Goal: Check status: Verify the current state of an ongoing process or item

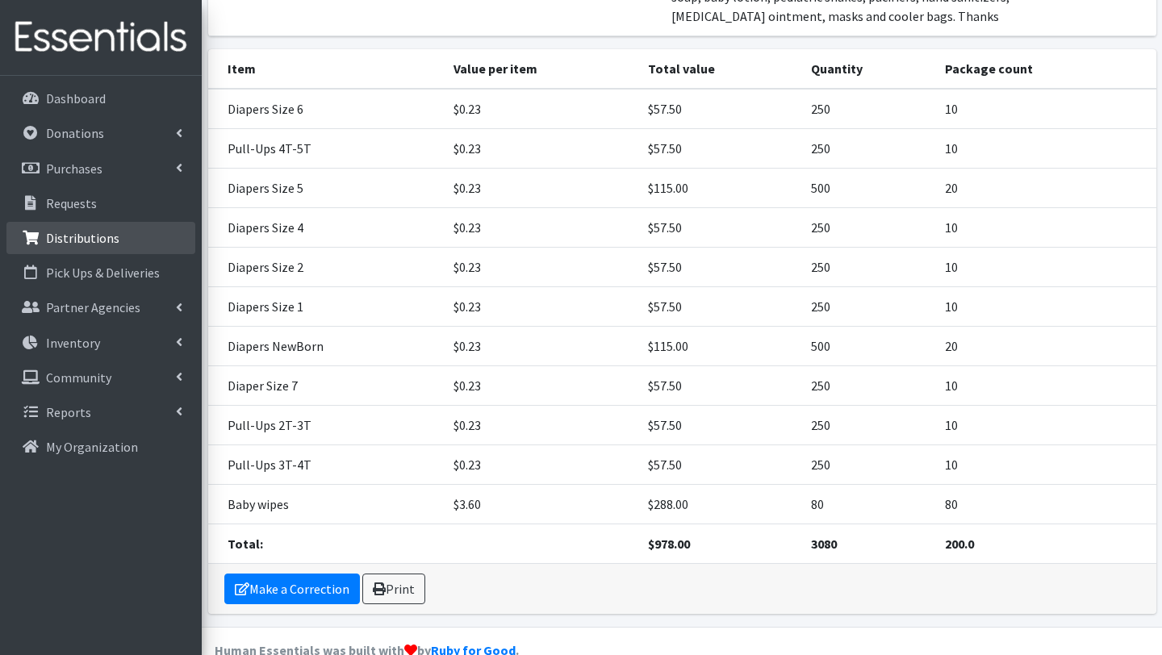
scroll to position [489, 0]
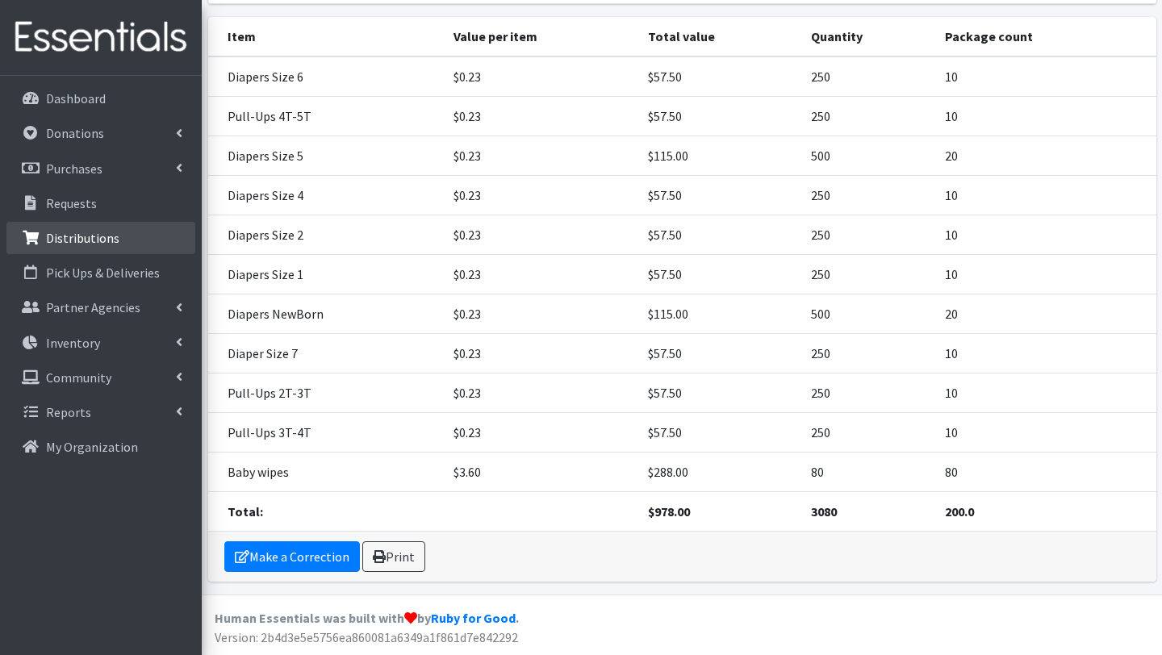
click at [98, 239] on p "Distributions" at bounding box center [82, 238] width 73 height 16
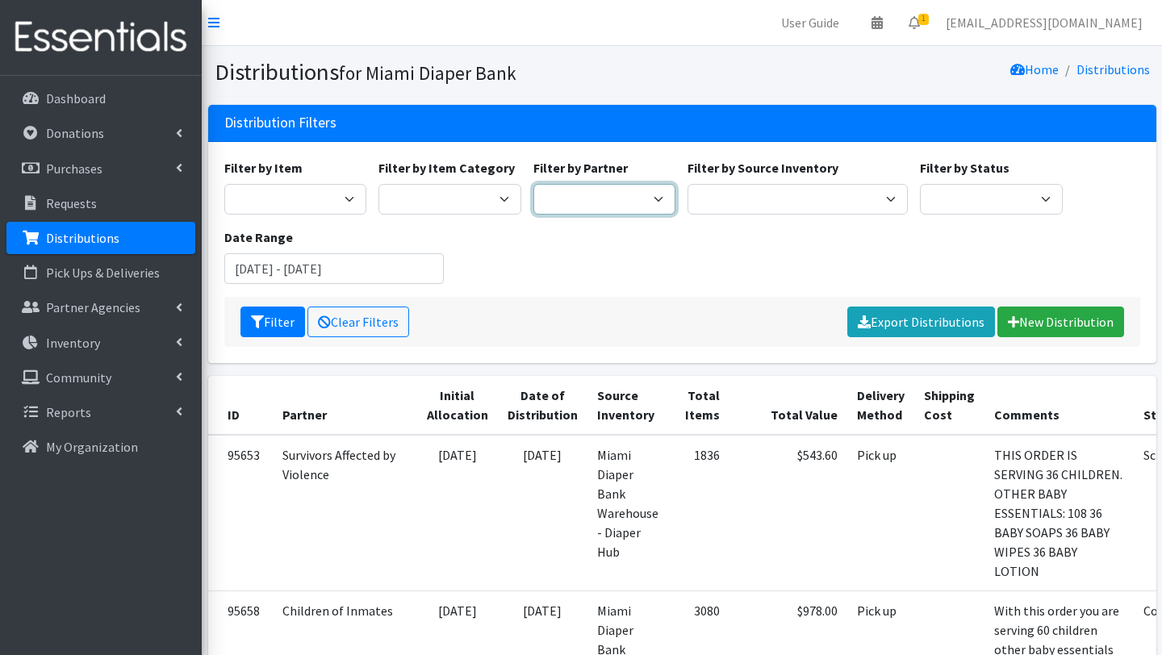
click at [644, 195] on select "A Safe Haven for Newborns Belafonte TACOLCY Center Boys Town South Florida Brid…" at bounding box center [605, 199] width 143 height 31
select select "2800"
click at [534, 184] on select "A Safe Haven for Newborns Belafonte TACOLCY Center Boys Town South Florida Brid…" at bounding box center [605, 199] width 143 height 31
click at [274, 320] on button "Filter" at bounding box center [273, 322] width 65 height 31
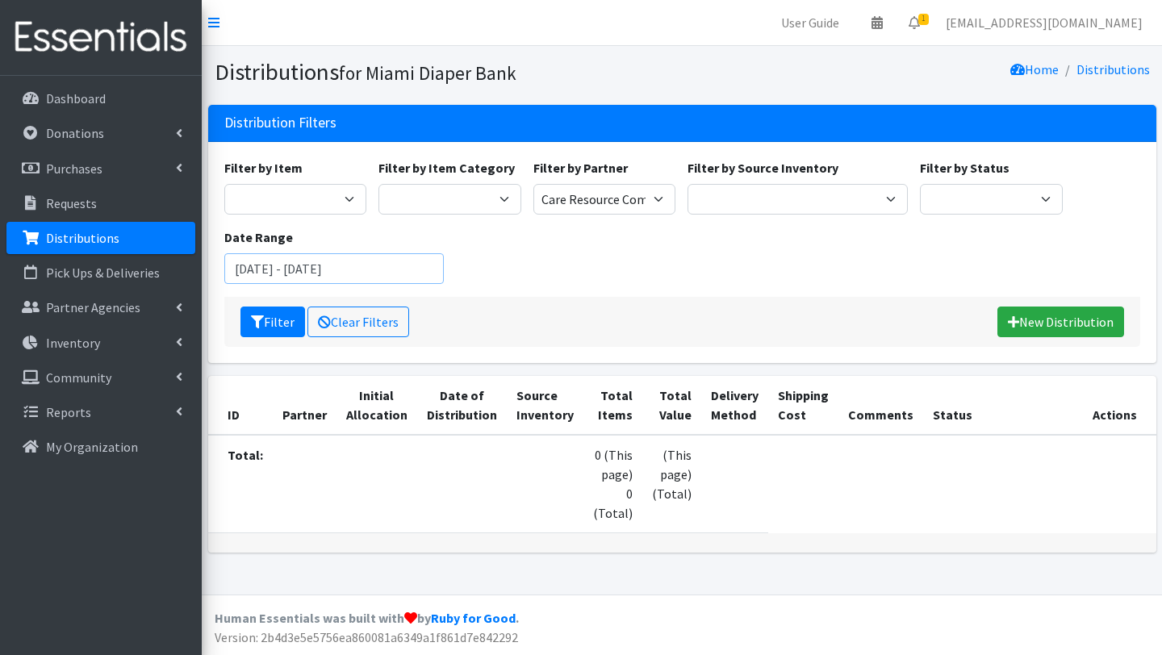
click at [376, 272] on input "[DATE] - [DATE]" at bounding box center [334, 268] width 220 height 31
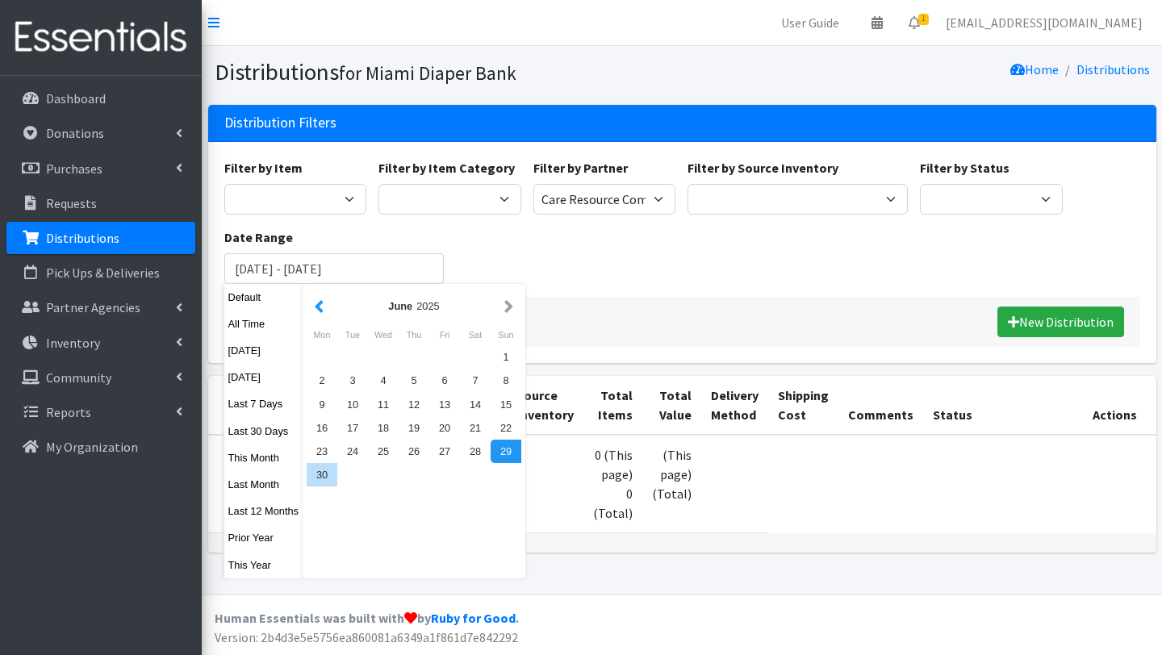
click at [321, 305] on button "button" at bounding box center [319, 306] width 17 height 20
click at [386, 357] on div "1" at bounding box center [383, 356] width 31 height 23
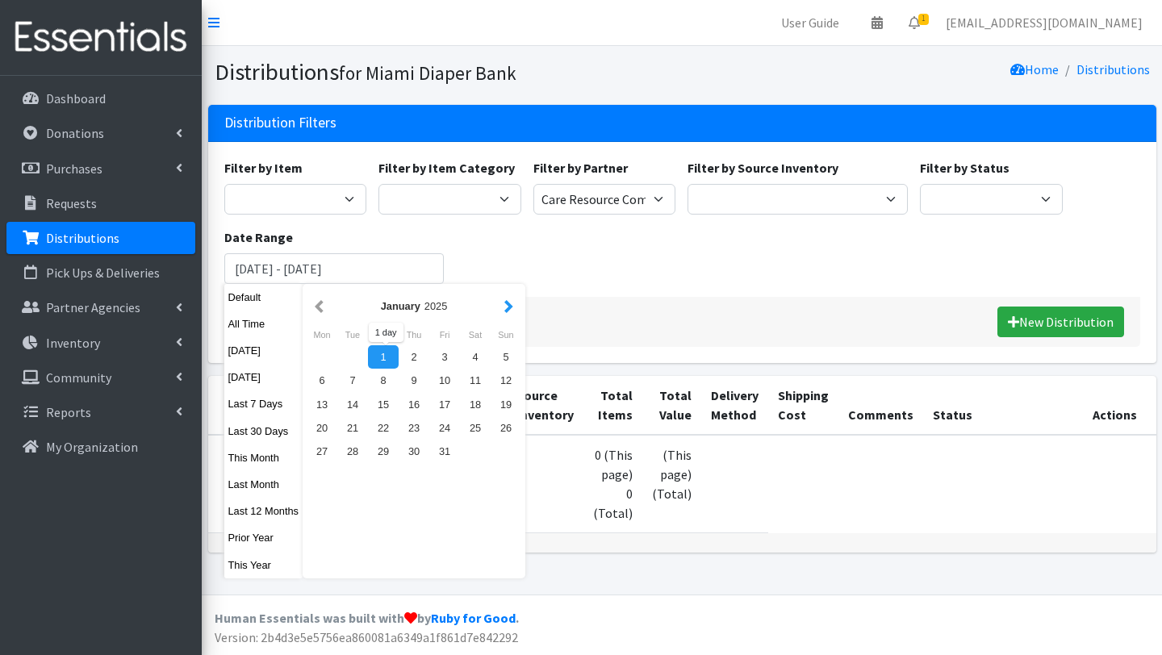
click at [508, 306] on button "button" at bounding box center [508, 306] width 17 height 20
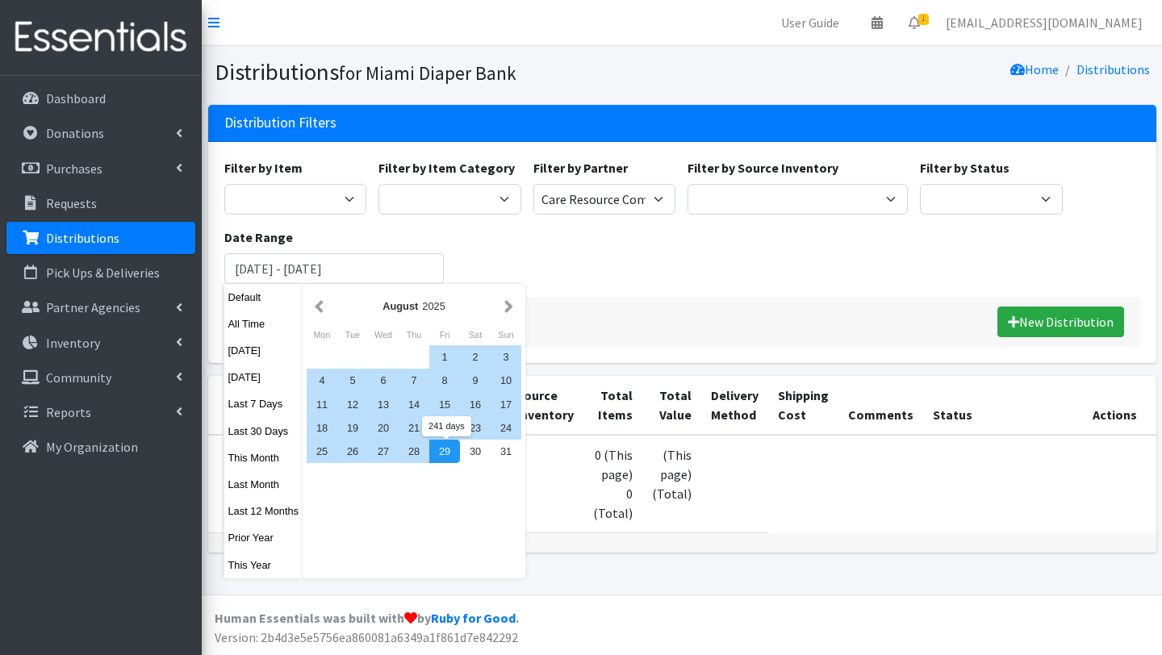
click at [454, 447] on div "29" at bounding box center [444, 451] width 31 height 23
type input "January 1, 2025 - August 29, 2025"
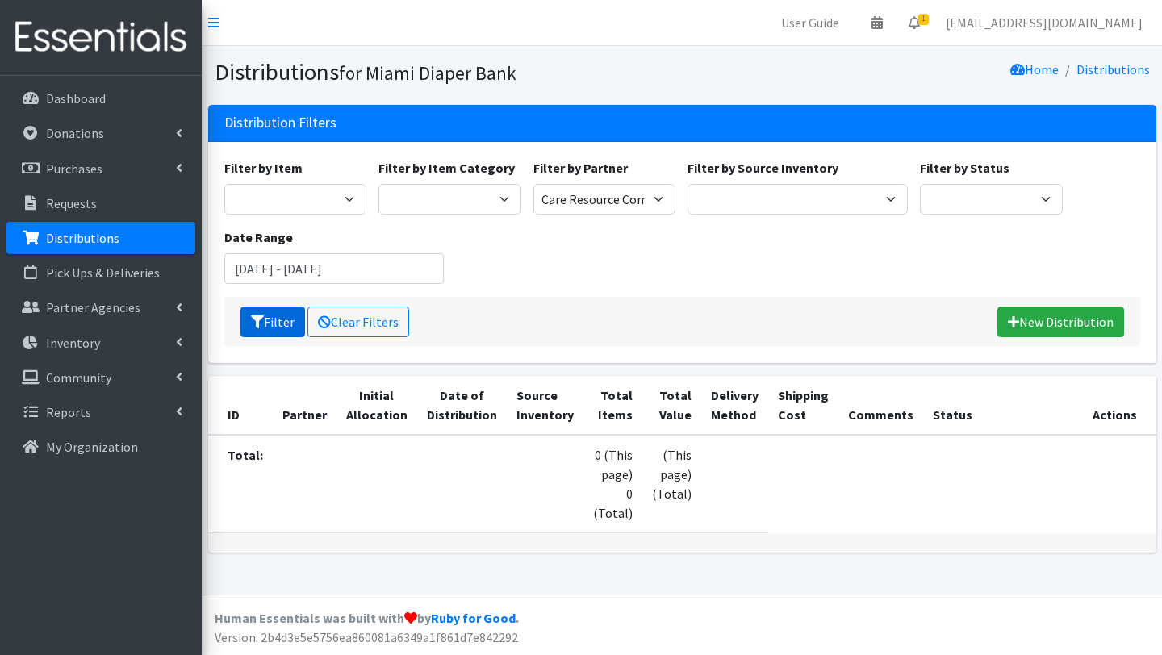
click at [278, 318] on button "Filter" at bounding box center [273, 322] width 65 height 31
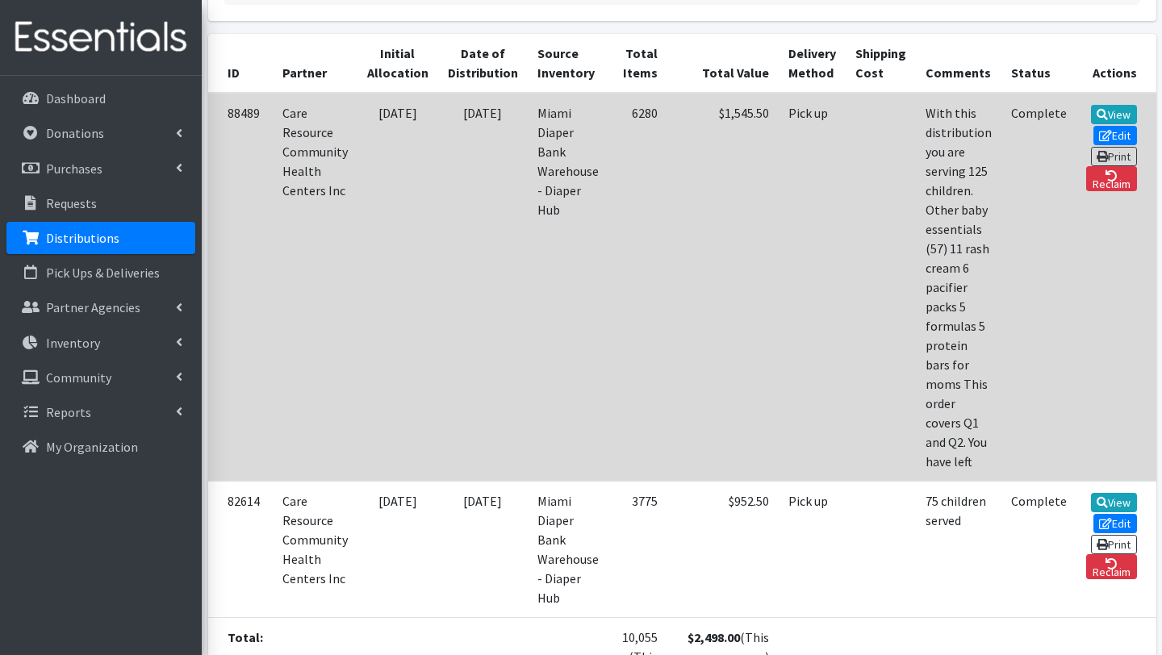
scroll to position [344, 0]
click at [1091, 110] on link "View" at bounding box center [1114, 112] width 46 height 19
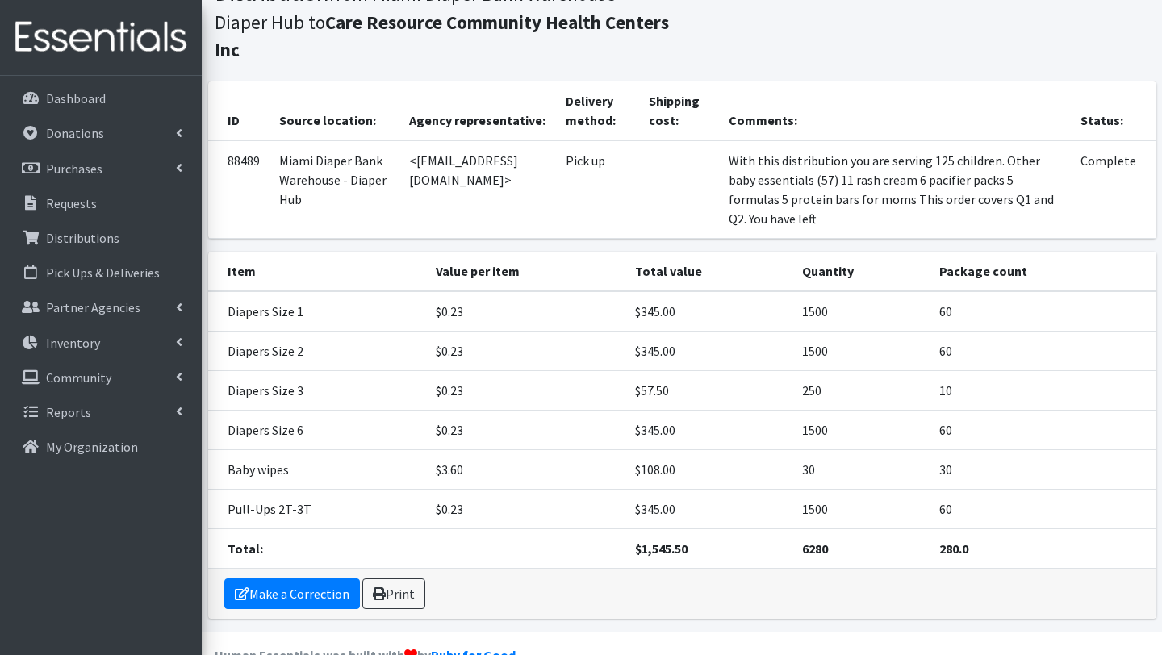
scroll to position [81, 0]
